Goal: Check status

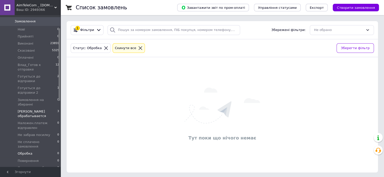
scroll to position [76, 0]
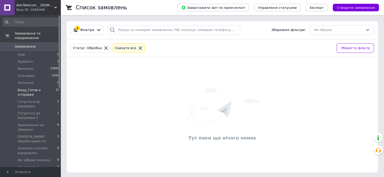
click at [24, 88] on span "Влад_Готов к отправке" at bounding box center [37, 92] width 38 height 9
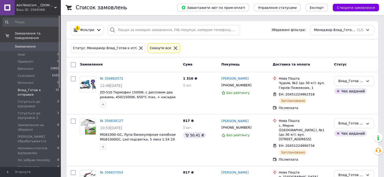
click at [31, 44] on span "Замовлення" at bounding box center [25, 46] width 21 height 5
